Goal: Navigation & Orientation: Understand site structure

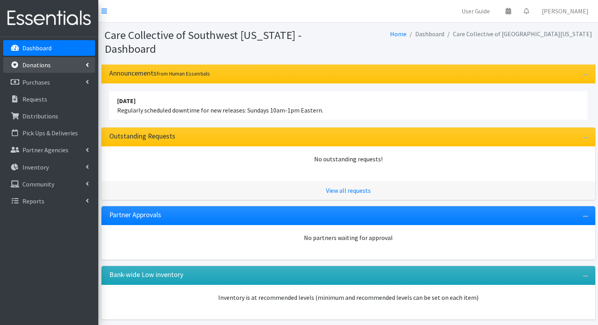
click at [66, 67] on link "Donations" at bounding box center [49, 65] width 92 height 16
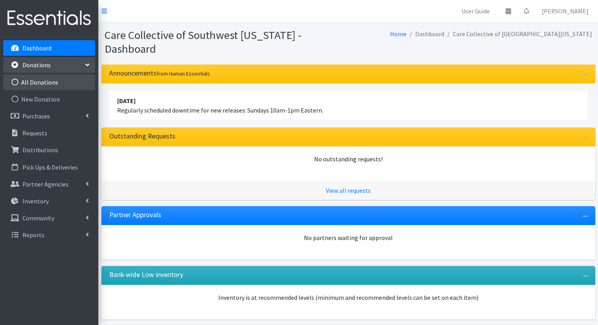
click at [67, 88] on link "All Donations" at bounding box center [49, 82] width 92 height 16
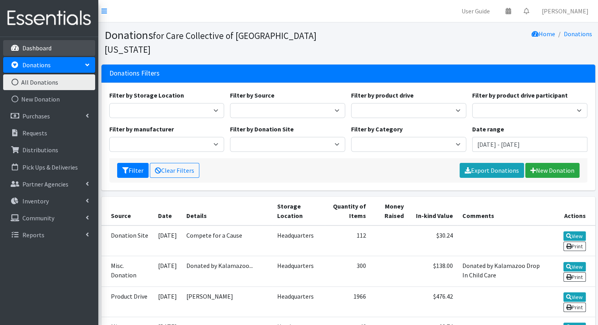
click at [63, 52] on link "Dashboard" at bounding box center [49, 48] width 92 height 16
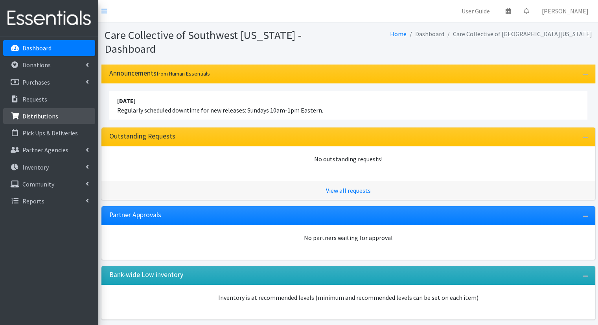
click at [64, 112] on link "Distributions" at bounding box center [49, 116] width 92 height 16
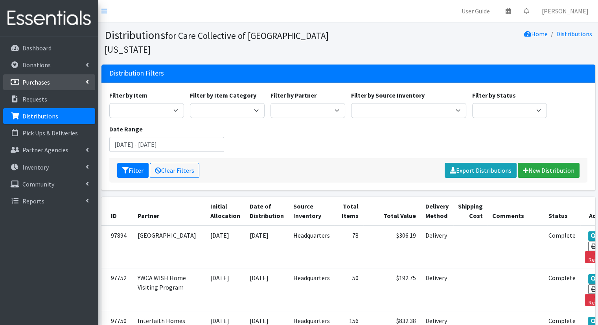
click at [80, 83] on link "Purchases" at bounding box center [49, 82] width 92 height 16
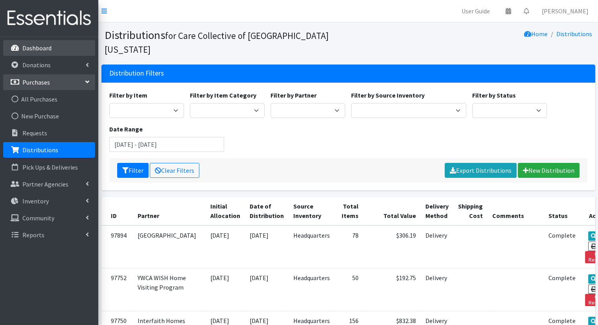
click at [76, 50] on link "Dashboard" at bounding box center [49, 48] width 92 height 16
